Goal: Check status: Check status

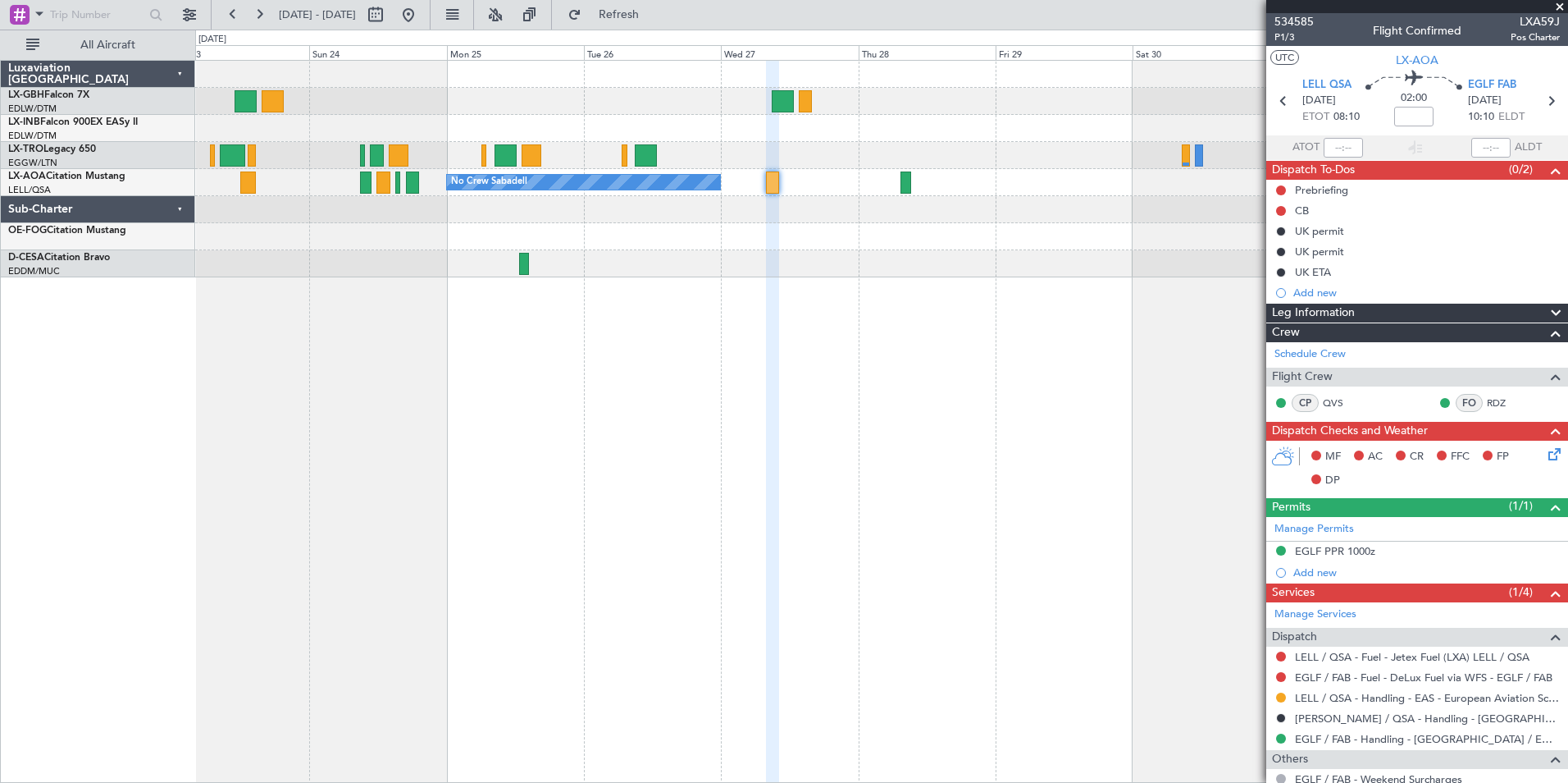
click at [313, 318] on div "Planned Maint [GEOGRAPHIC_DATA] ([GEOGRAPHIC_DATA]) No Crew Sabadell No Crew Sa…" at bounding box center [882, 422] width 1373 height 723
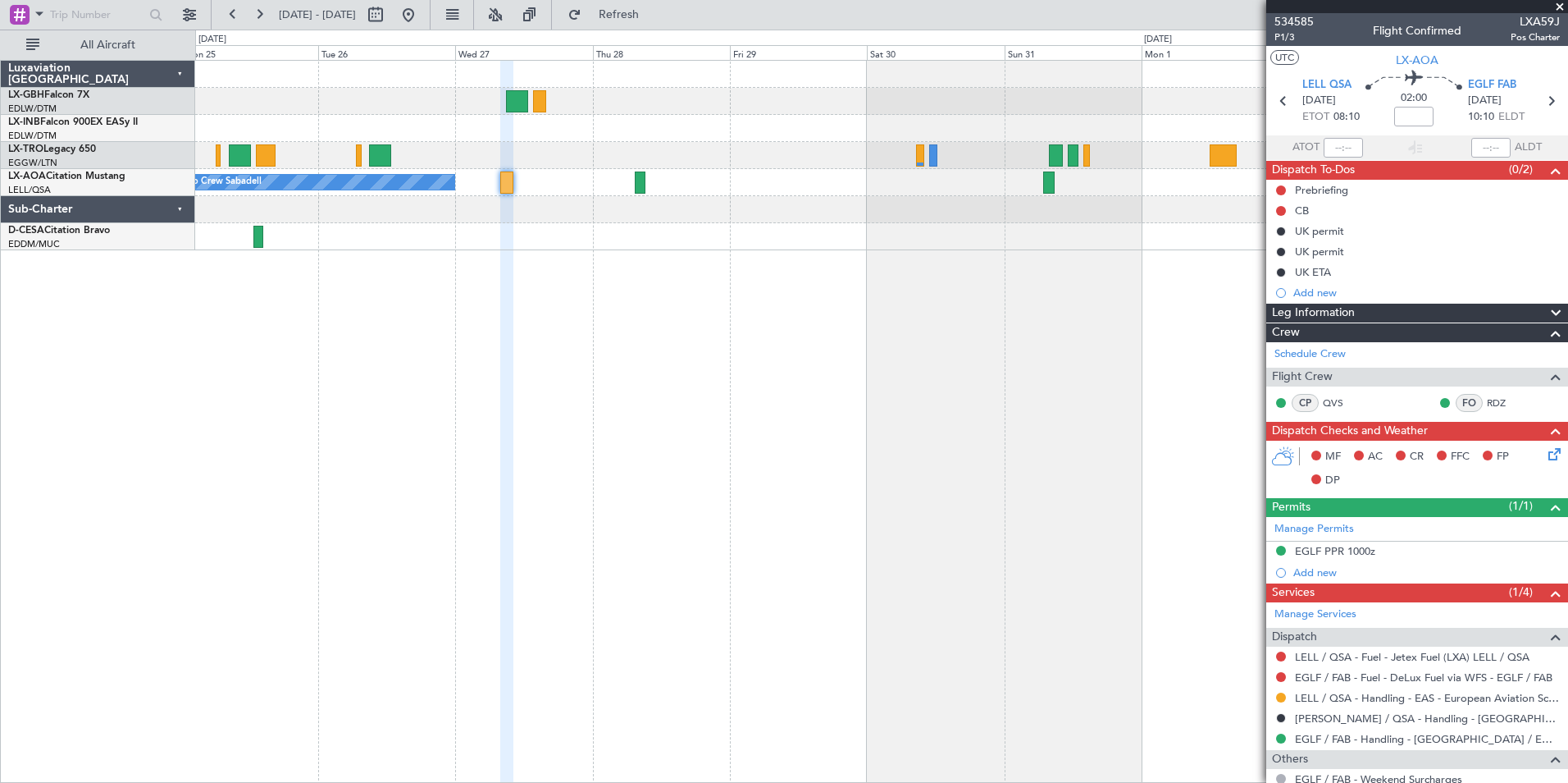
click at [1311, 324] on fb-app "[DATE] - [DATE] Refresh Quick Links All Aircraft Planned Maint [GEOGRAPHIC_DATA…" at bounding box center [784, 397] width 1568 height 770
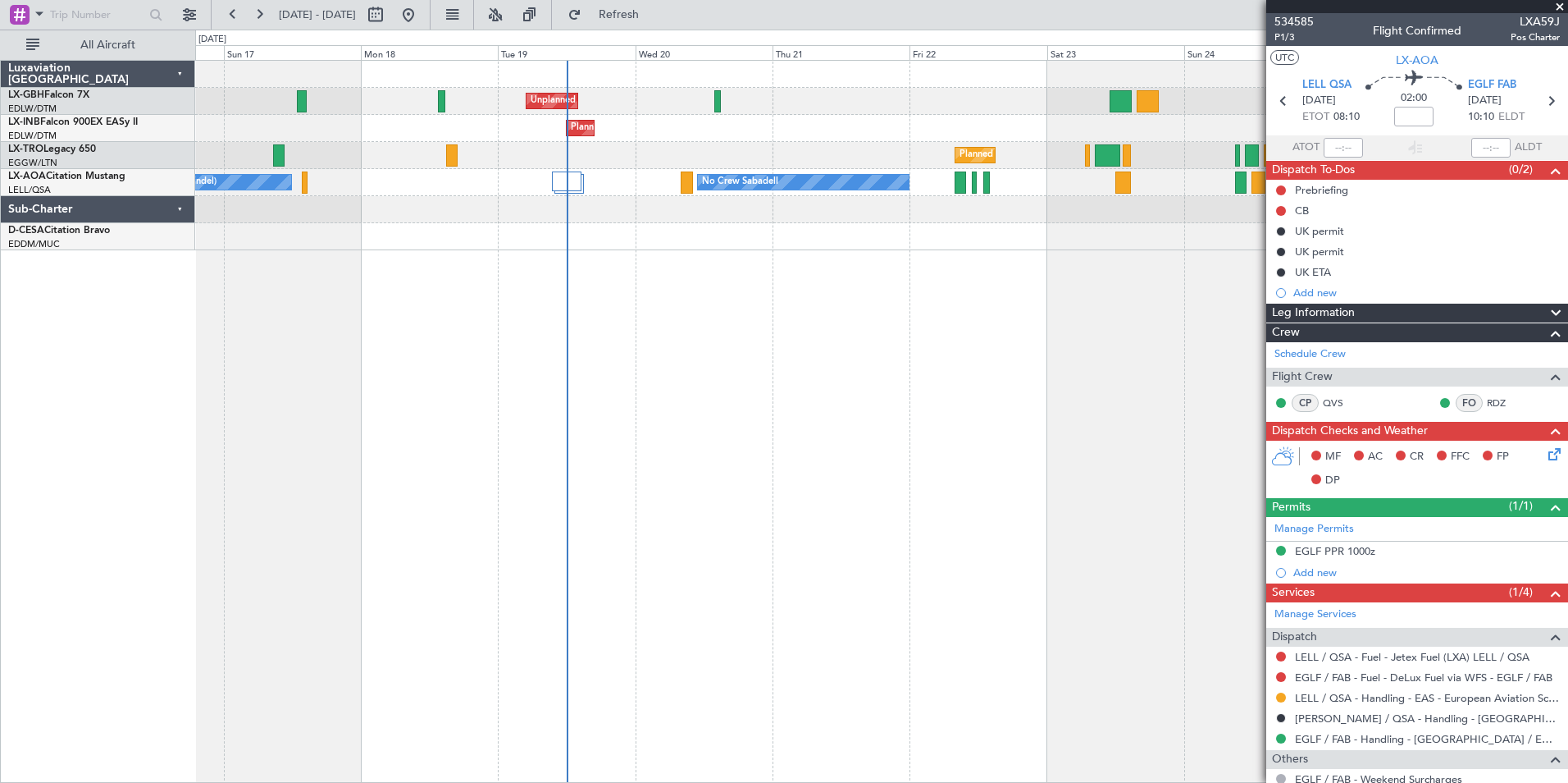
click at [1050, 274] on div "Unplanned Maint [GEOGRAPHIC_DATA] ([GEOGRAPHIC_DATA]) Planned Maint Geneva ([GE…" at bounding box center [882, 422] width 1373 height 723
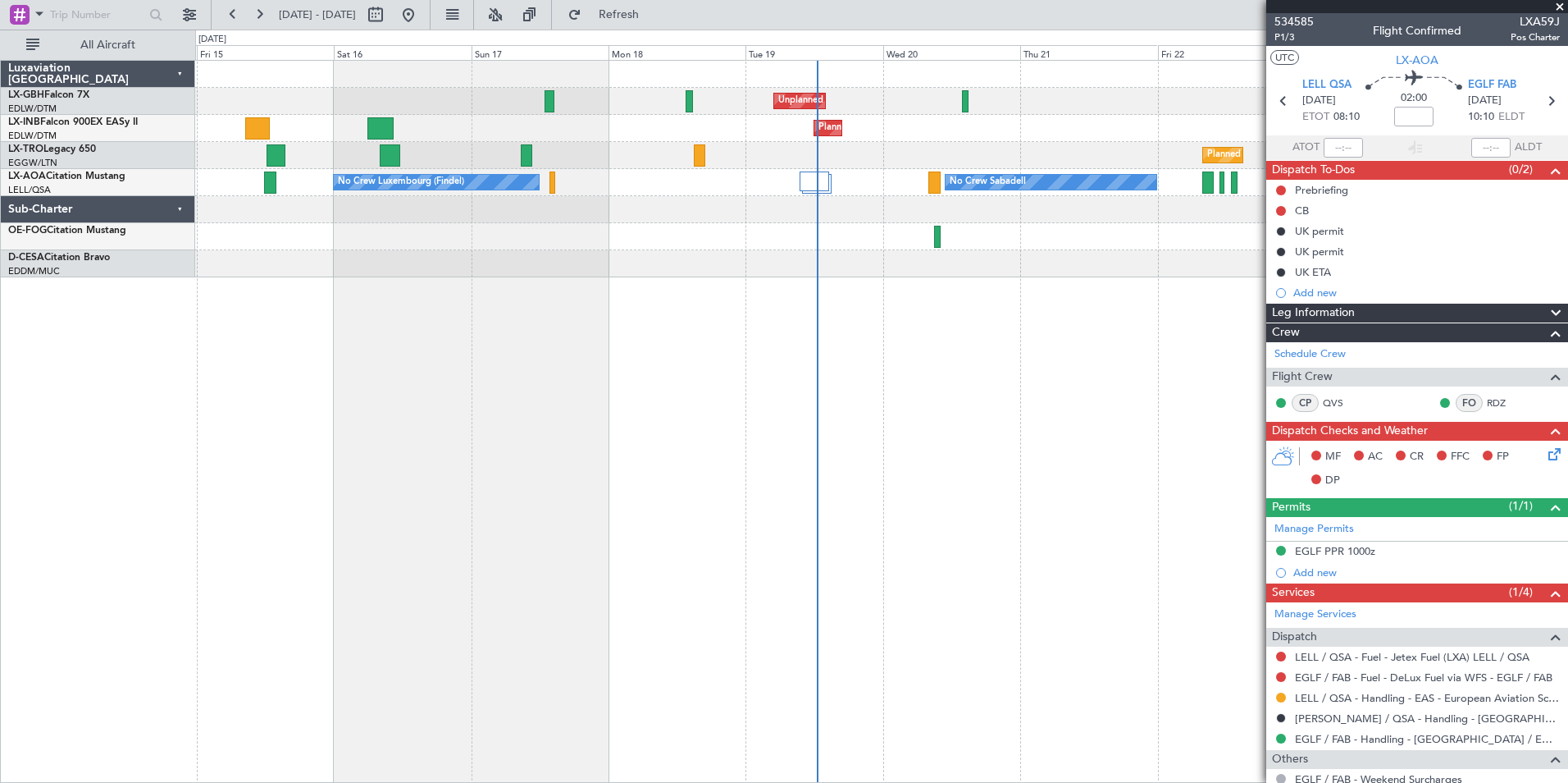
click at [715, 272] on div at bounding box center [881, 263] width 1372 height 27
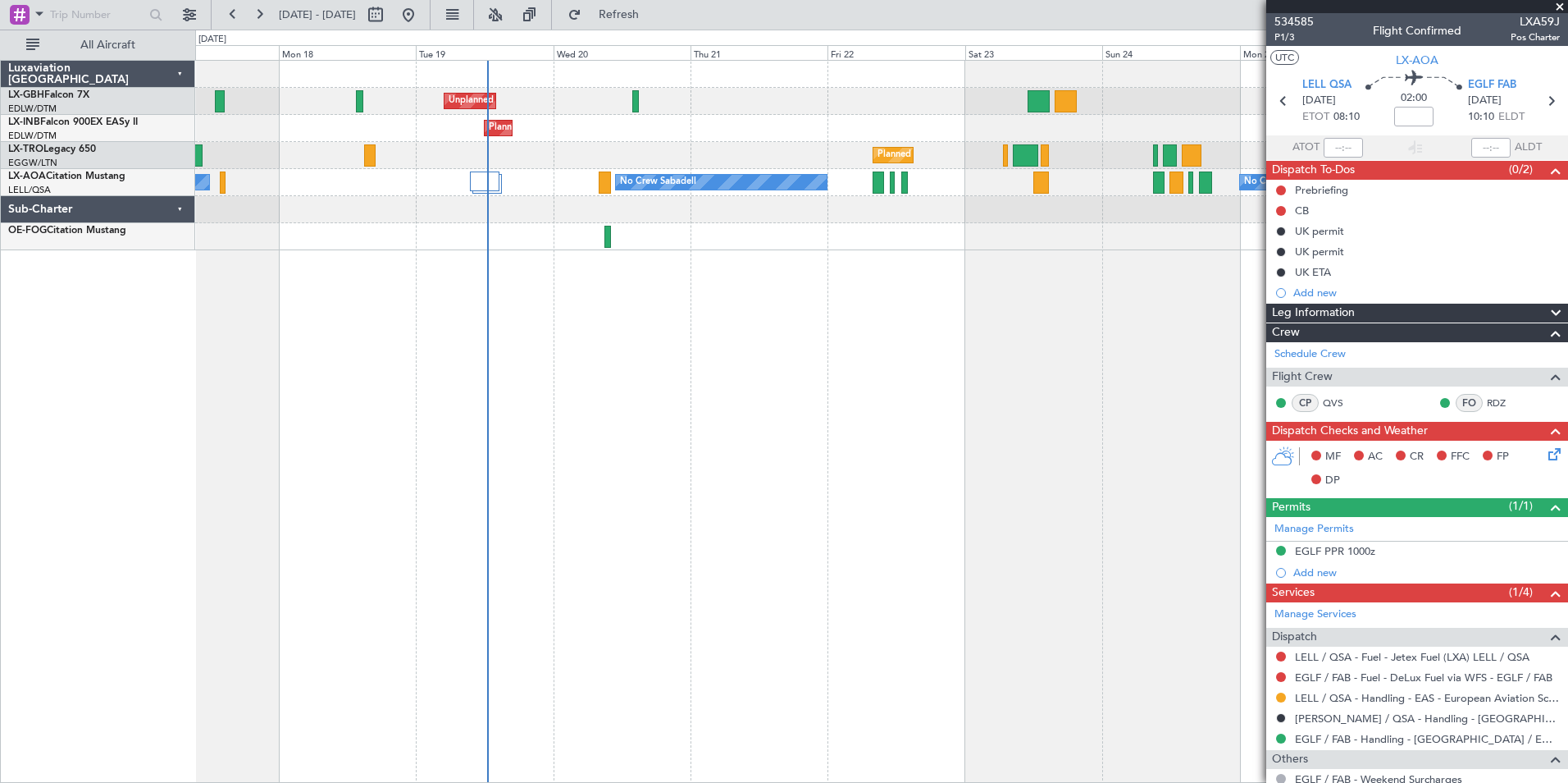
click at [758, 355] on div "Unplanned Maint Paris (Le Bourget) Planned Maint Geneva (Cointrin) Planned Main…" at bounding box center [882, 422] width 1373 height 723
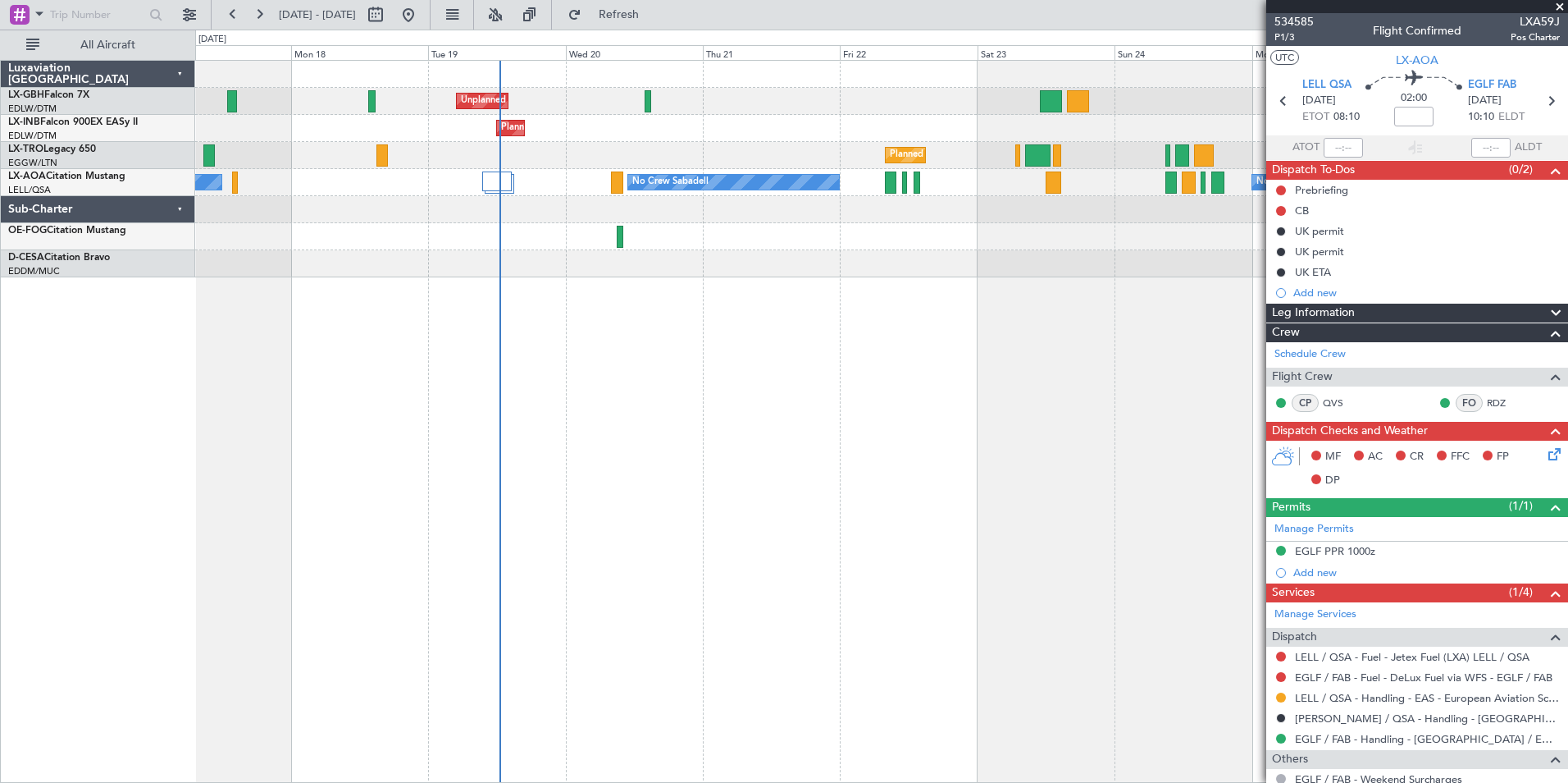
click at [560, 361] on div "Unplanned Maint Paris (Le Bourget) Planned Maint Geneva (Cointrin) Planned Main…" at bounding box center [882, 422] width 1373 height 723
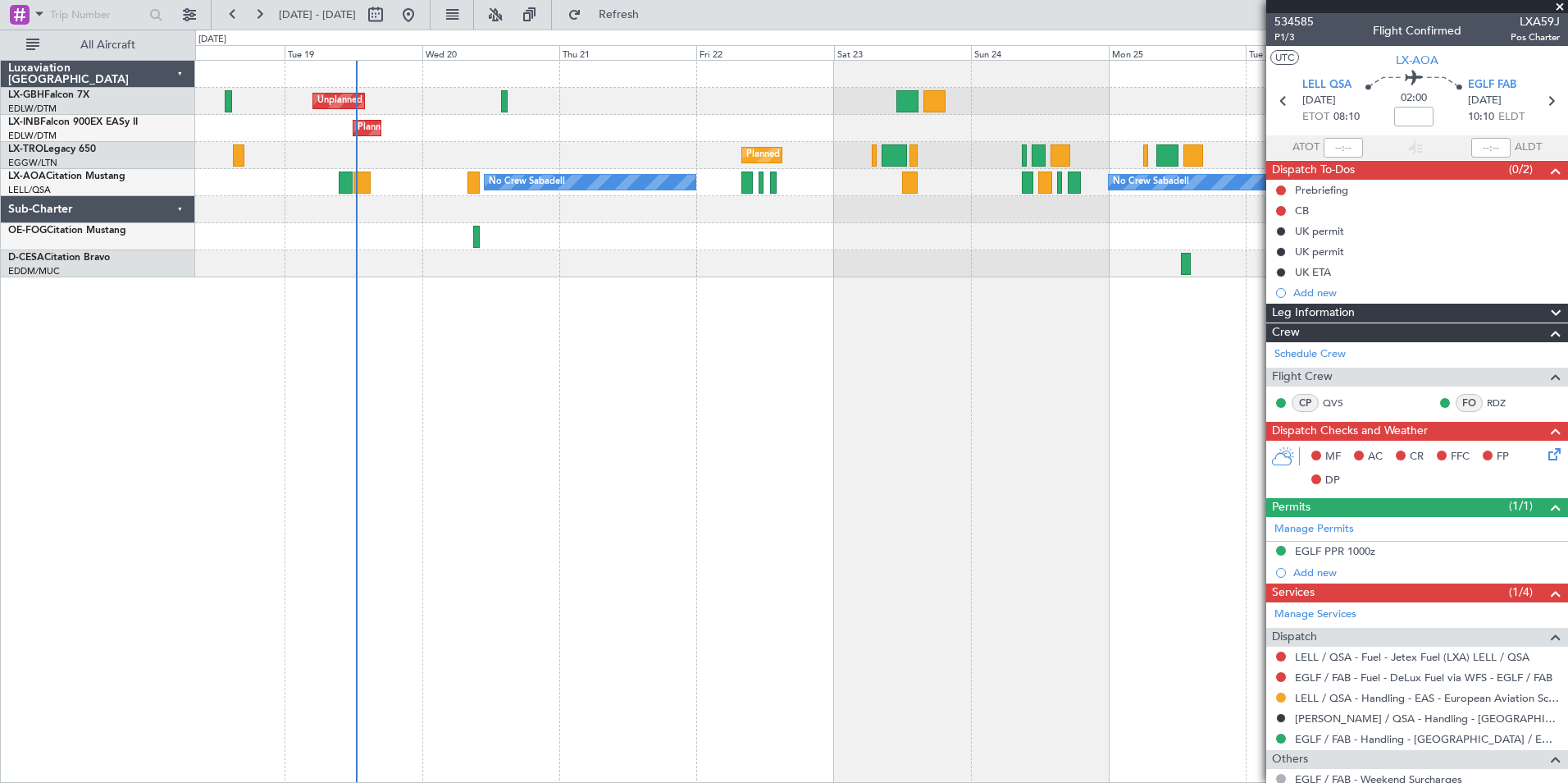
click at [624, 434] on div "Unplanned Maint Paris (Le Bourget) Planned Maint Geneva (Cointrin) Planned Main…" at bounding box center [882, 422] width 1373 height 723
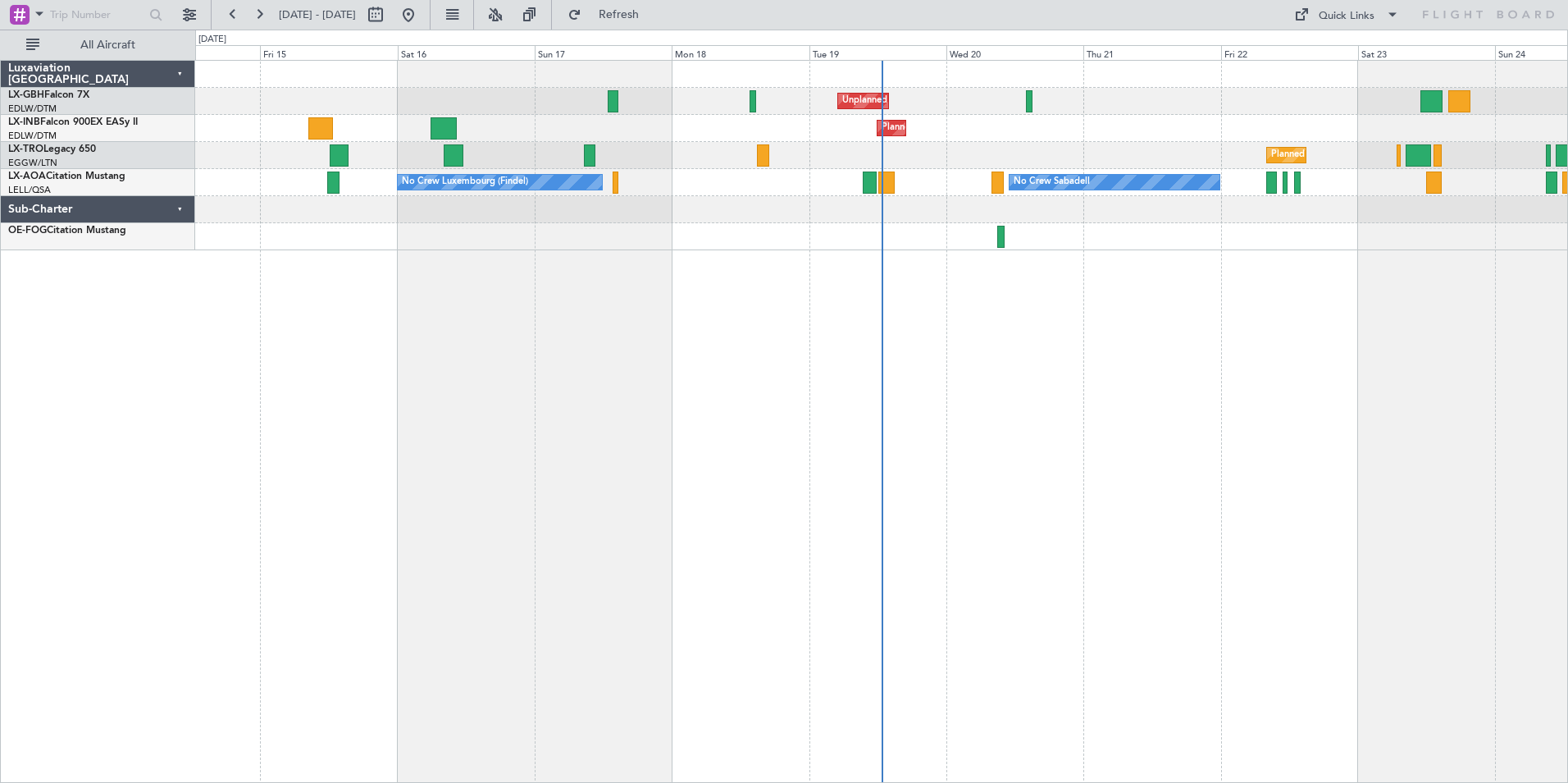
click at [262, 14] on button at bounding box center [259, 15] width 27 height 27
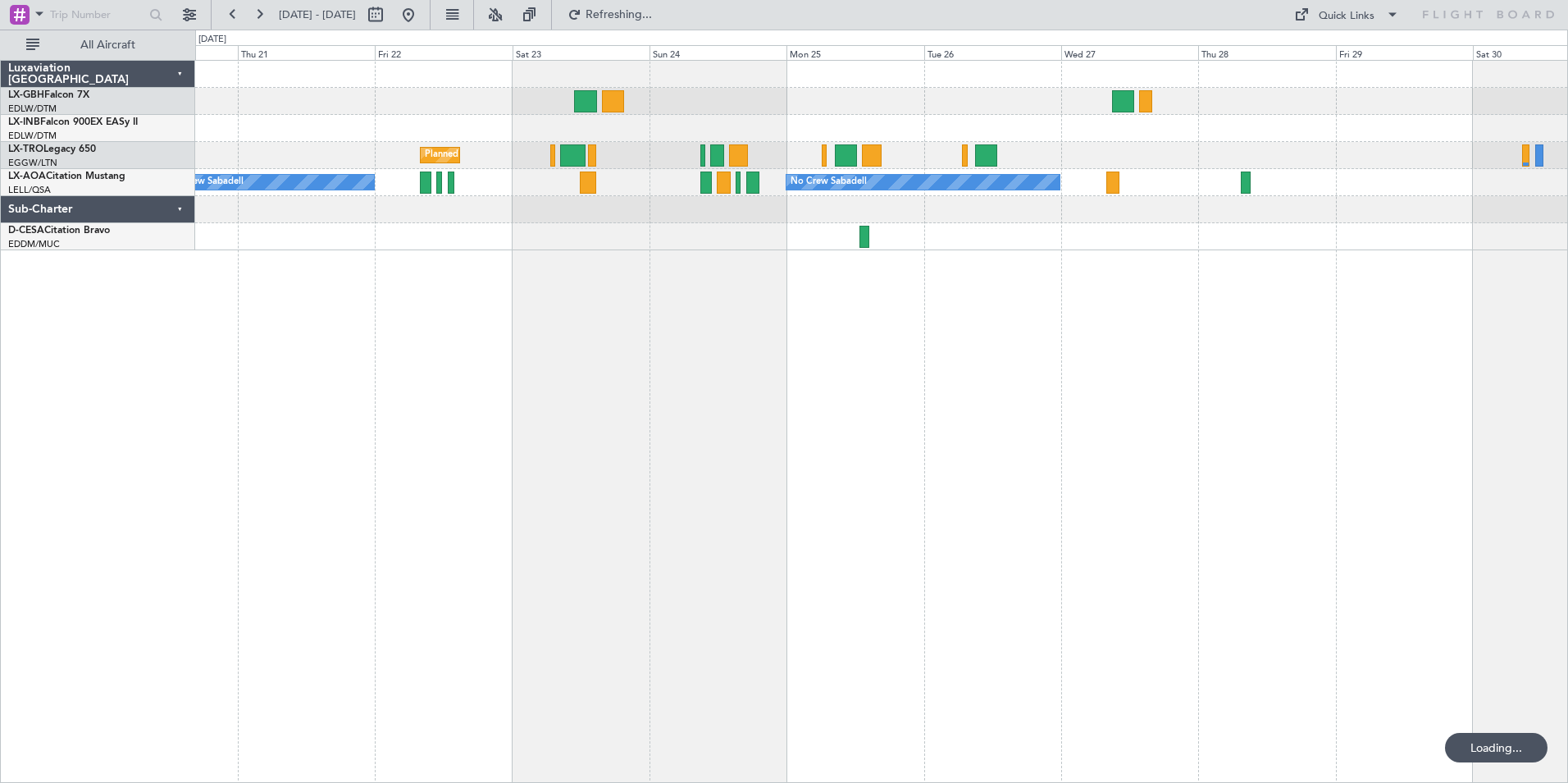
click at [262, 14] on button at bounding box center [259, 15] width 27 height 27
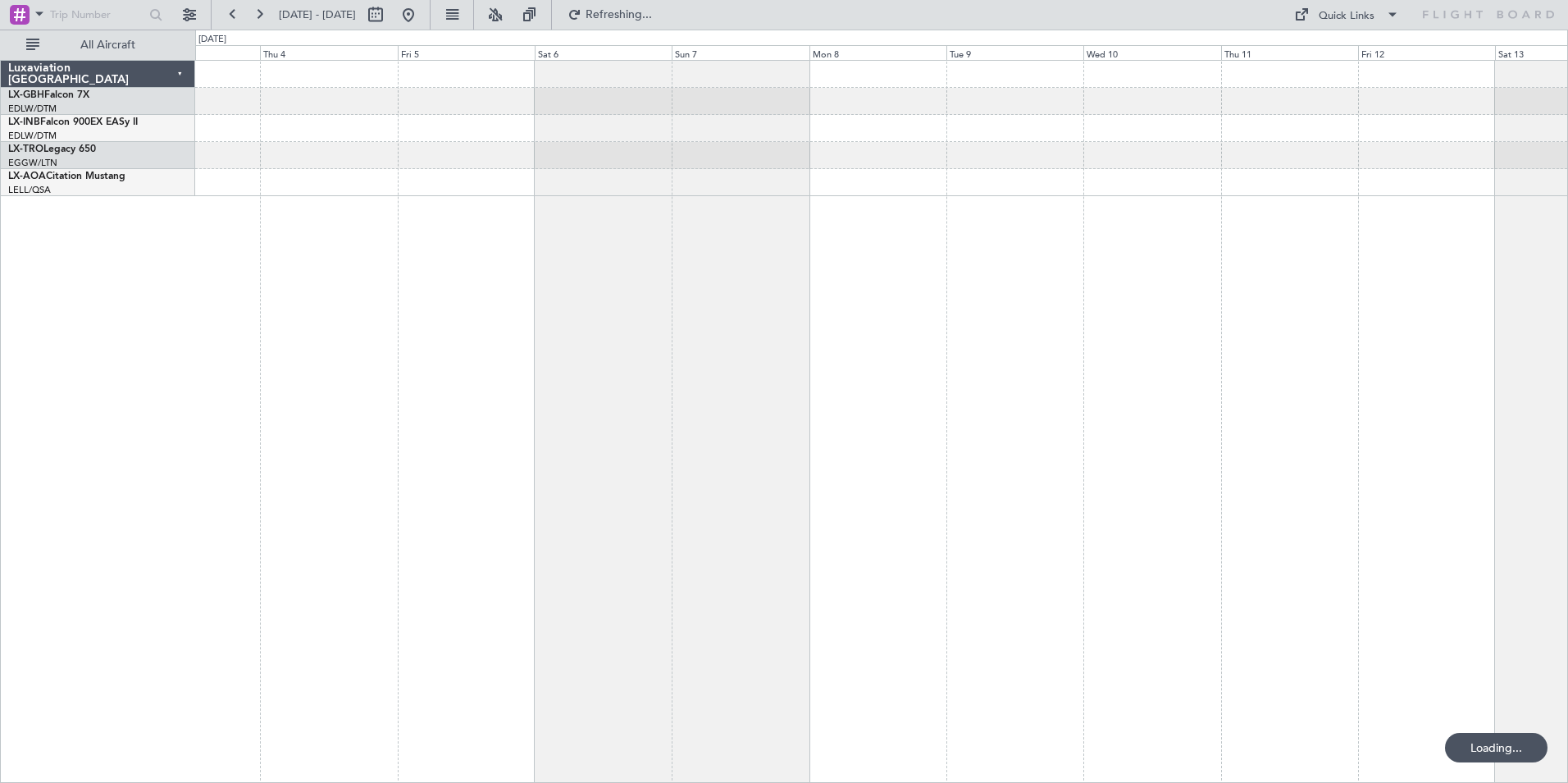
click at [262, 14] on button at bounding box center [259, 15] width 27 height 27
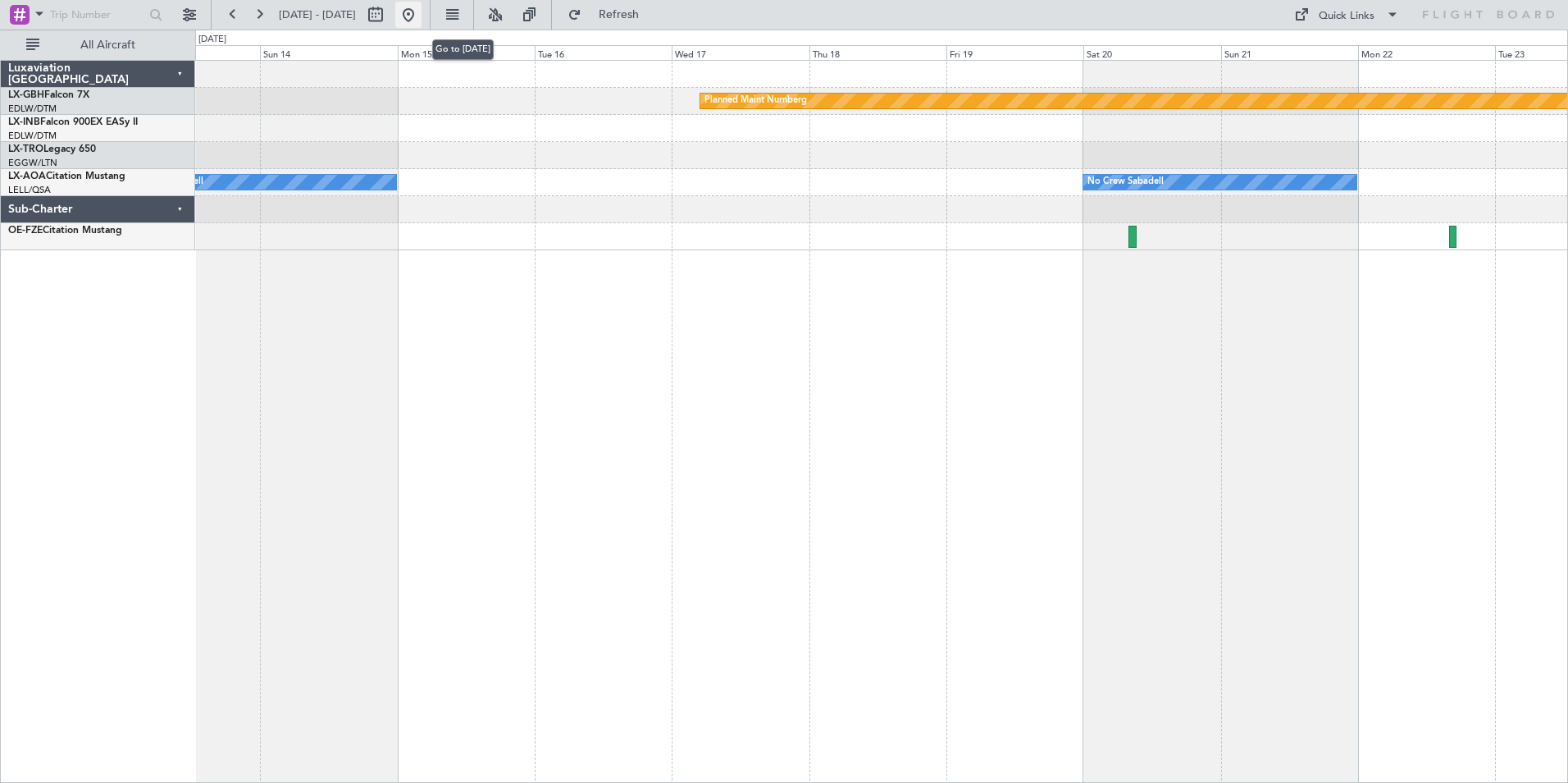
click at [421, 17] on button at bounding box center [409, 15] width 27 height 27
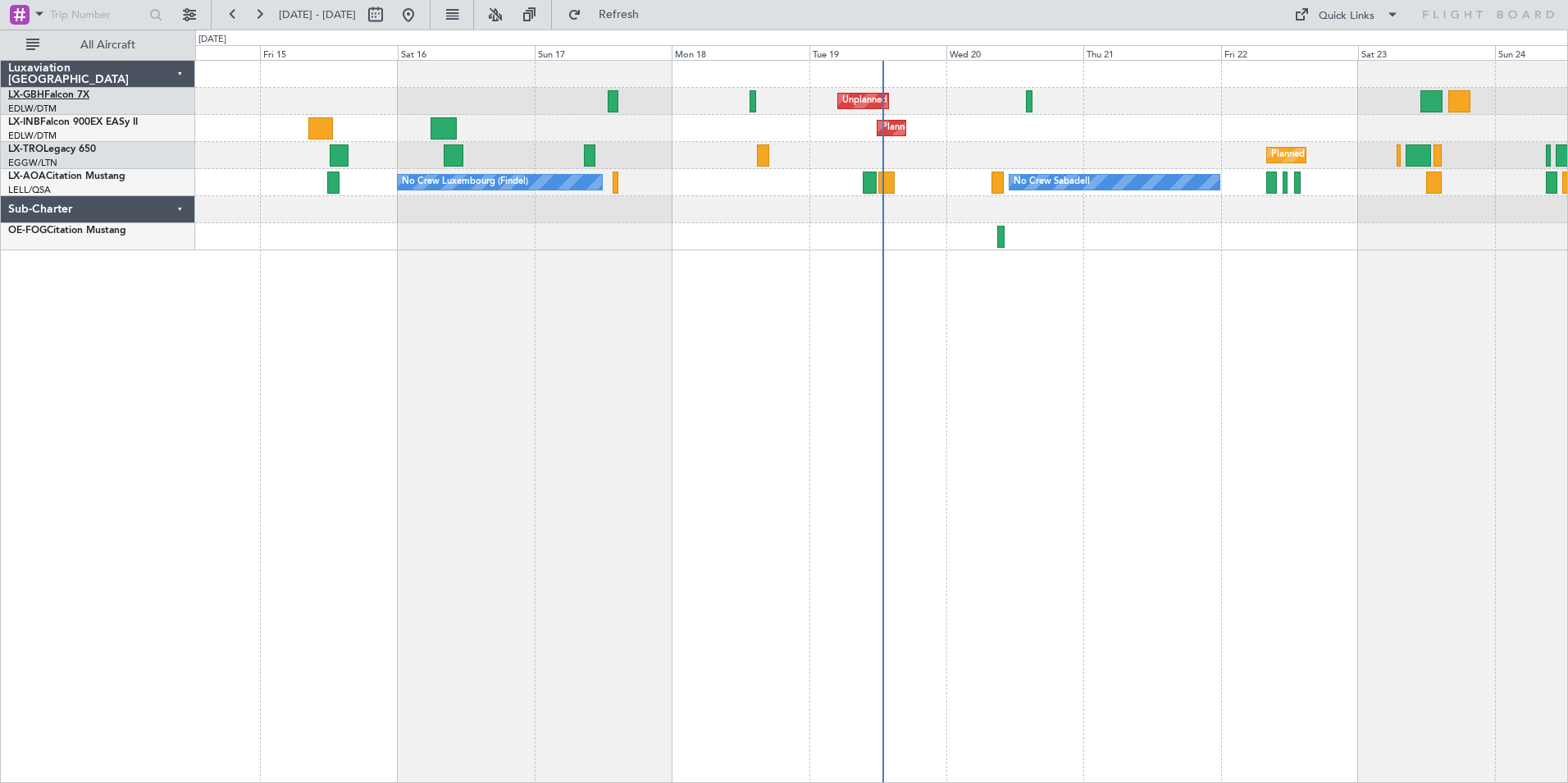
click at [46, 97] on link "LX-GBH Falcon 7X" at bounding box center [49, 95] width 81 height 9
